Goal: Connect with others: Connect with others

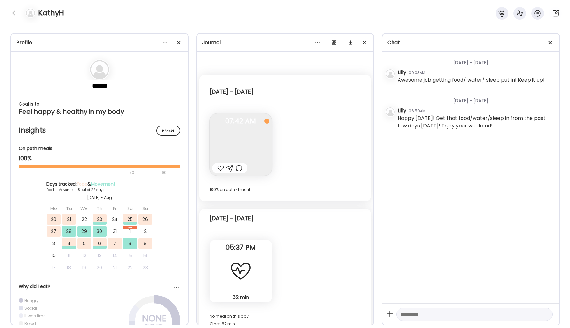
scroll to position [4166, 0]
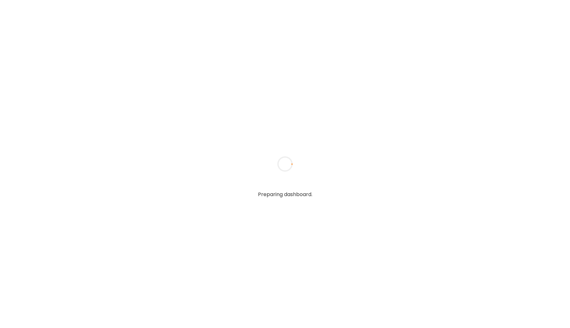
type input "*****"
type input "**********"
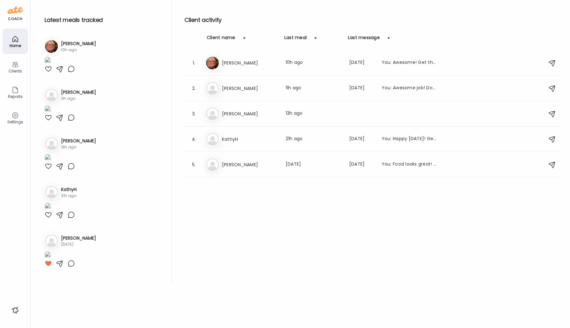
scroll to position [250, 0]
type input "**********"
click at [220, 139] on div "Ka KathyH Last meal: 21h ago Last message: 9d ago You: Happy Saturday! Get that…" at bounding box center [372, 139] width 335 height 14
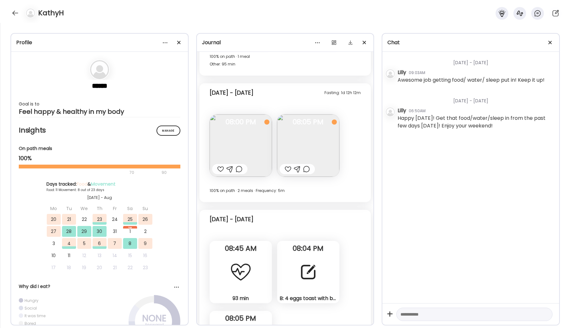
scroll to position [6162, 0]
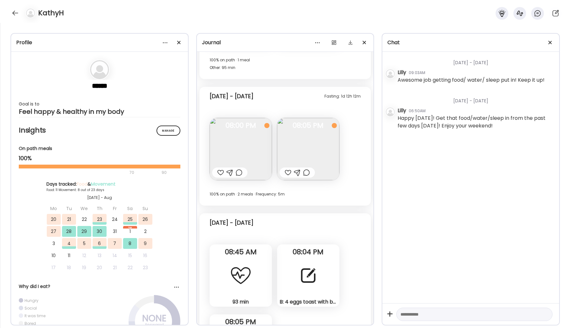
click at [250, 142] on img at bounding box center [240, 149] width 62 height 62
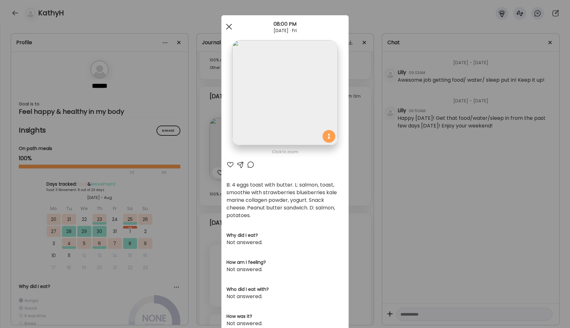
click at [228, 29] on div at bounding box center [229, 26] width 13 height 13
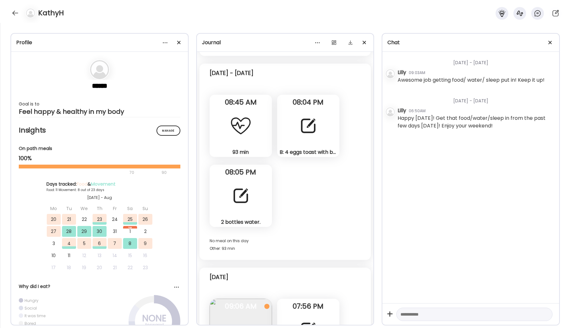
scroll to position [6312, 0]
click at [301, 142] on div "B: 4 eggs toast with butter. L: ground beef with cheese, smoothie with arugula …" at bounding box center [308, 125] width 62 height 62
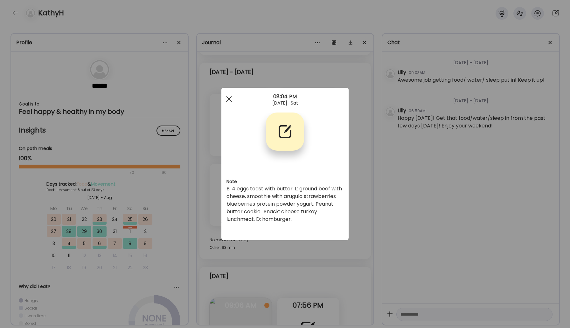
click at [228, 95] on div at bounding box center [229, 99] width 13 height 13
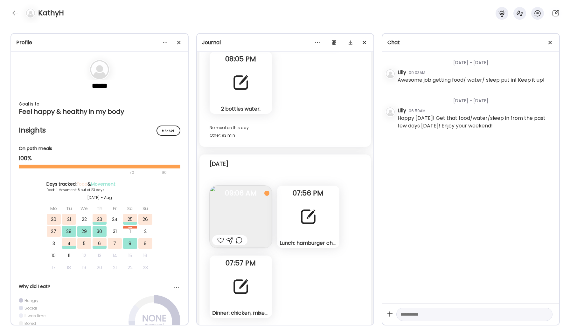
scroll to position [6425, 0]
click at [304, 226] on div at bounding box center [308, 216] width 23 height 23
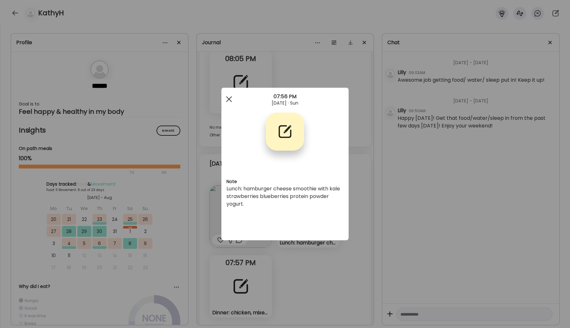
click at [229, 98] on span at bounding box center [229, 99] width 6 height 6
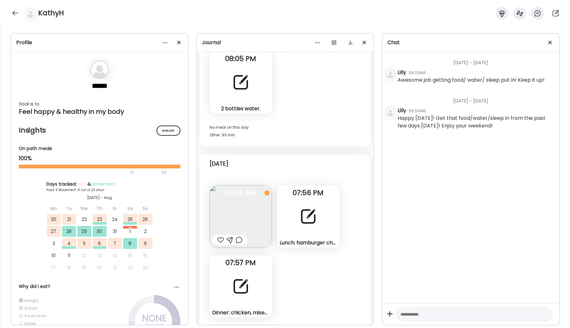
scroll to position [6427, 0]
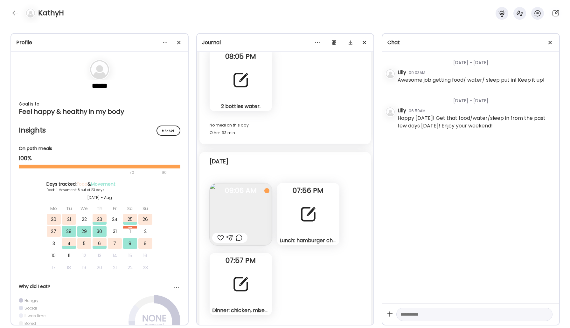
click at [243, 274] on div at bounding box center [240, 284] width 23 height 23
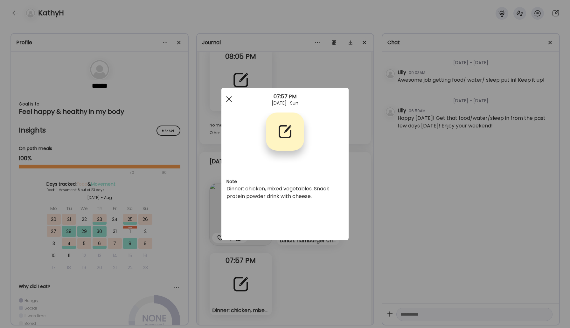
click at [227, 98] on div at bounding box center [229, 99] width 13 height 13
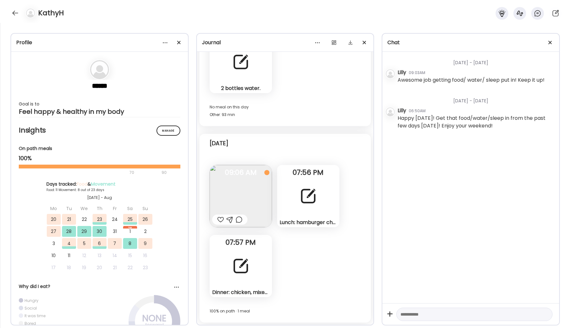
scroll to position [6446, 0]
click at [12, 13] on div at bounding box center [15, 13] width 10 height 10
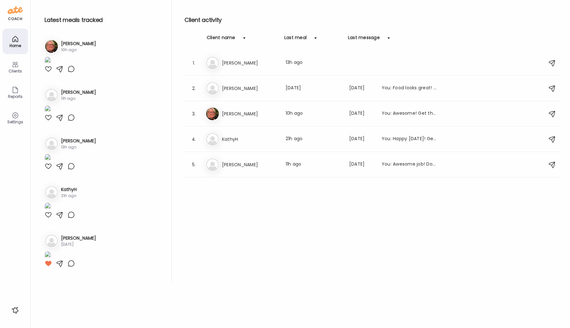
scroll to position [250, 0]
click at [237, 164] on h3 "[PERSON_NAME]" at bounding box center [250, 165] width 56 height 8
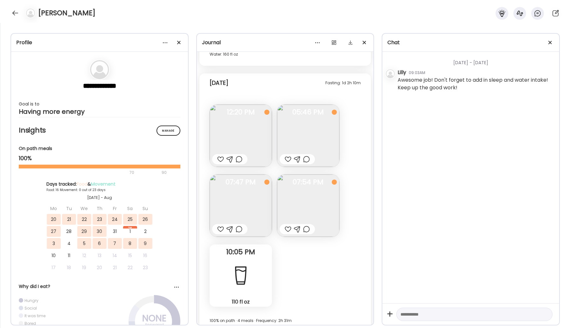
scroll to position [4026, 0]
click at [13, 12] on div at bounding box center [15, 13] width 10 height 10
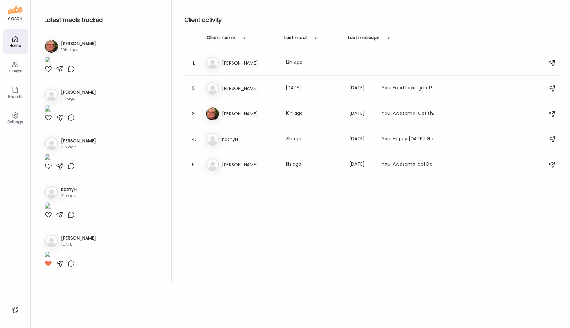
scroll to position [250, 0]
click at [229, 115] on h3 "[PERSON_NAME]" at bounding box center [250, 114] width 56 height 8
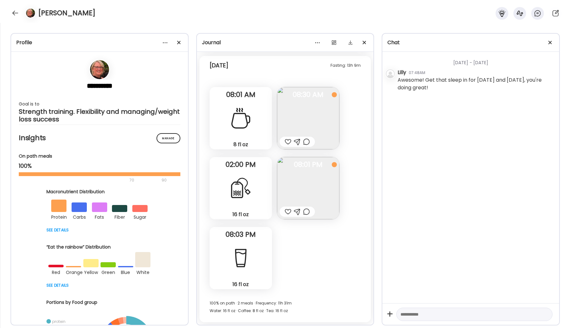
scroll to position [12569, 0]
click at [10, 12] on div at bounding box center [15, 13] width 10 height 10
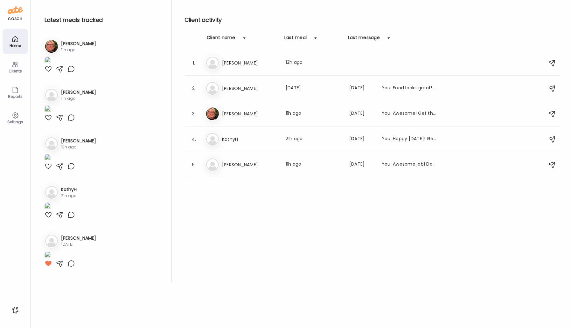
scroll to position [250, 0]
click at [229, 90] on h3 "[PERSON_NAME]" at bounding box center [250, 89] width 56 height 8
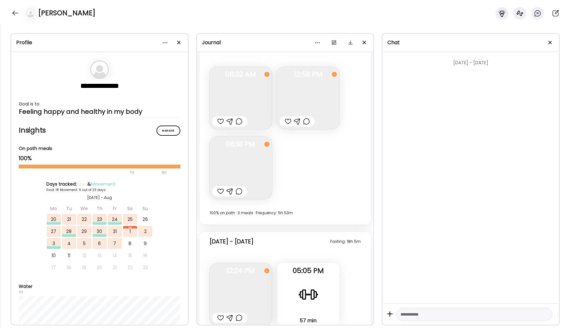
scroll to position [5749, 0]
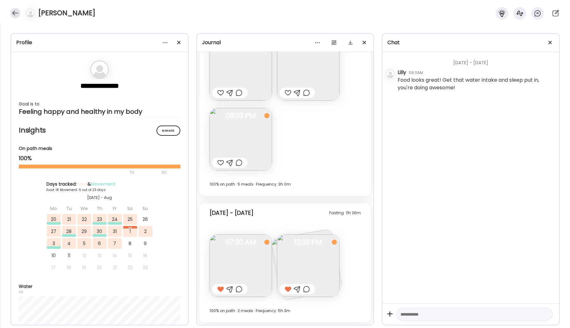
click at [16, 15] on div at bounding box center [15, 13] width 10 height 10
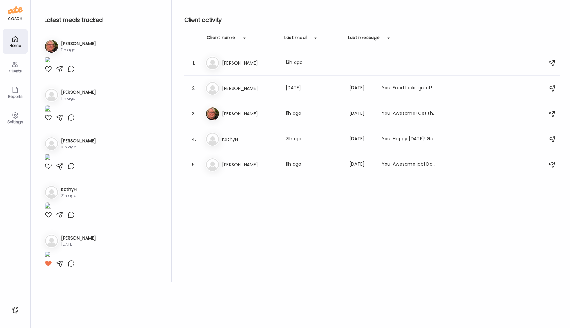
scroll to position [250, 0]
click at [227, 64] on h3 "[PERSON_NAME]" at bounding box center [250, 63] width 56 height 8
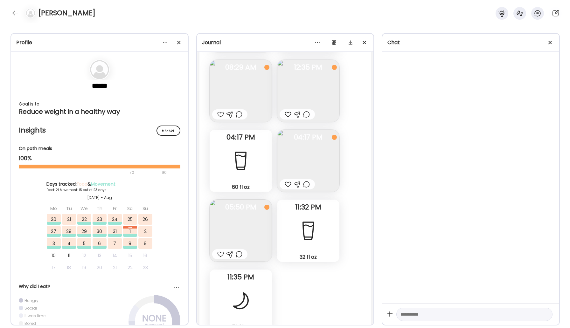
scroll to position [17875, 0]
